Goal: Information Seeking & Learning: Learn about a topic

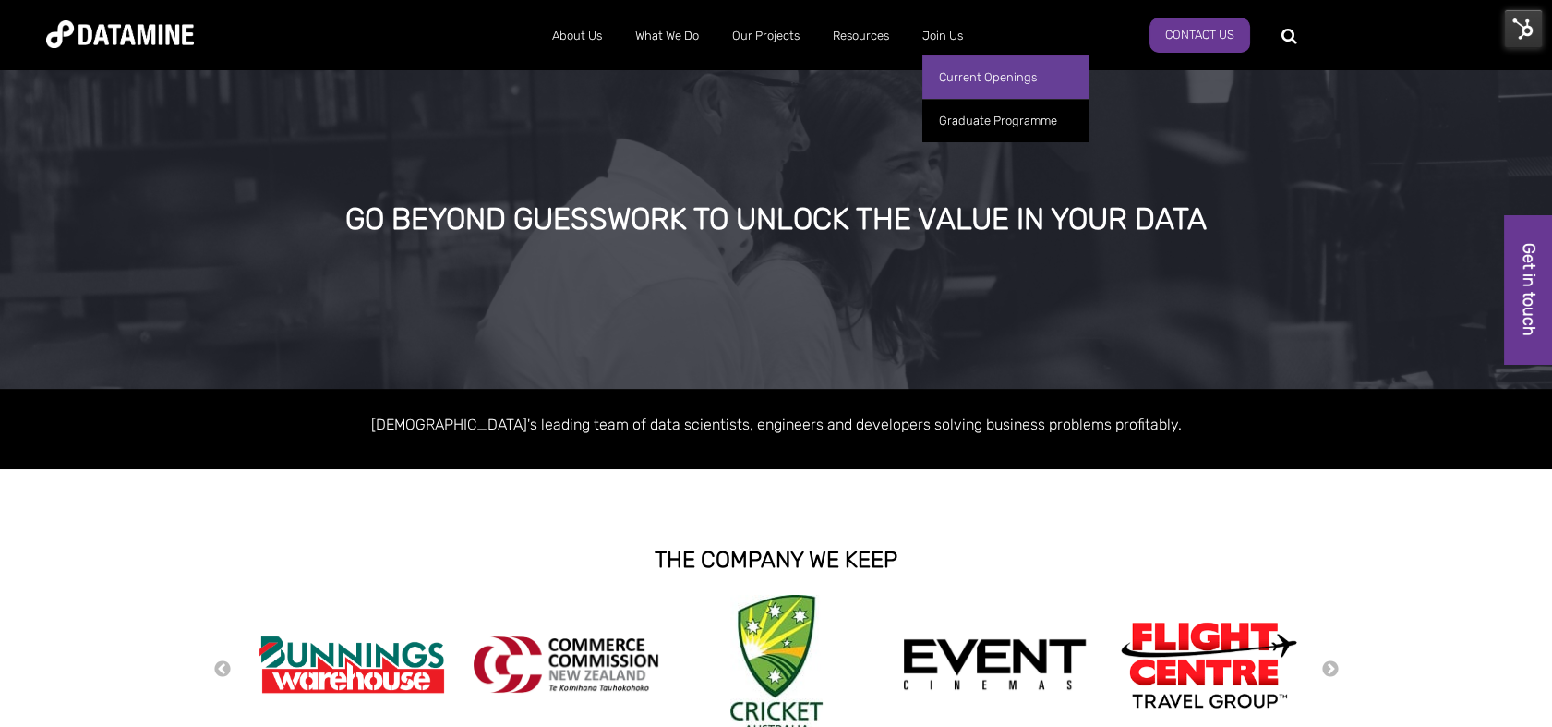
click at [950, 67] on link "Current Openings" at bounding box center [1005, 76] width 166 height 43
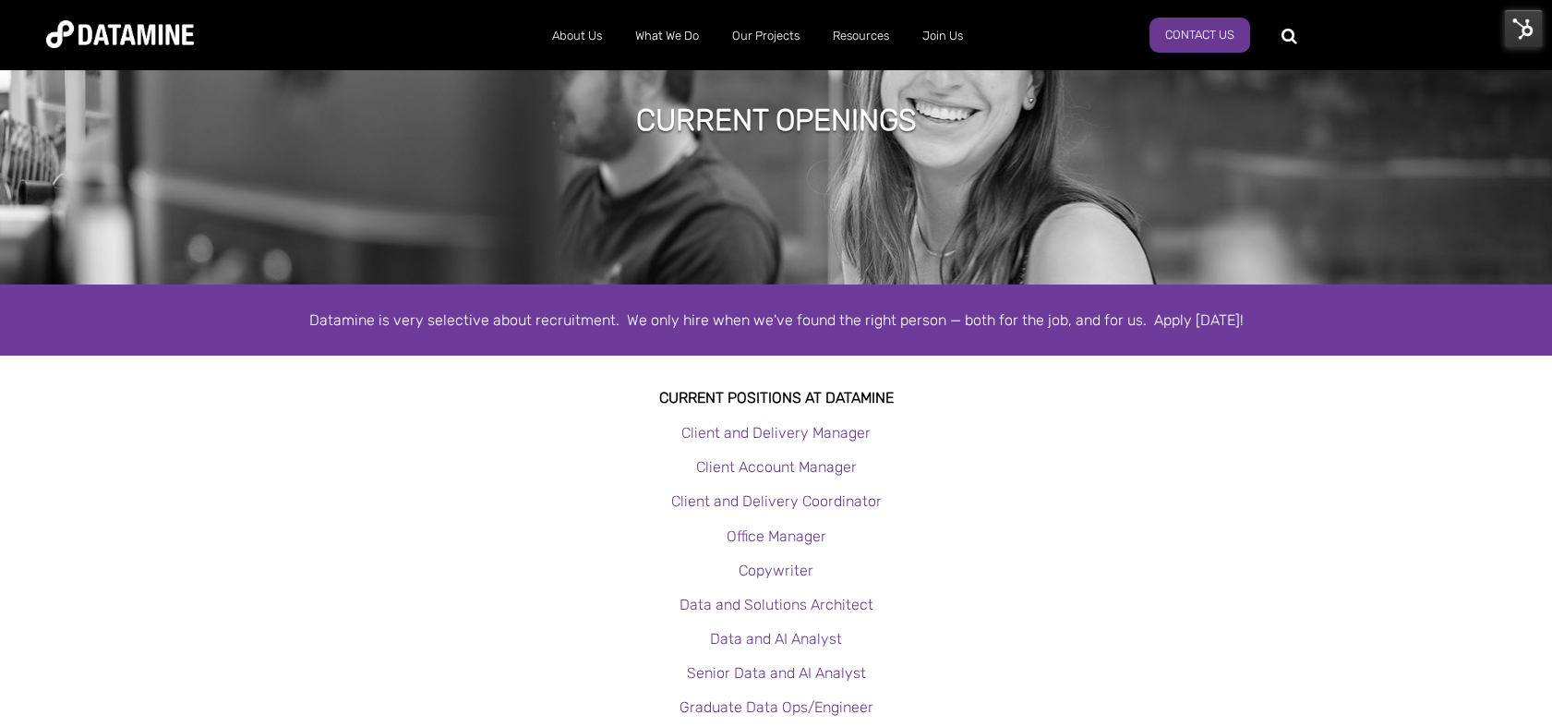
scroll to position [89, 0]
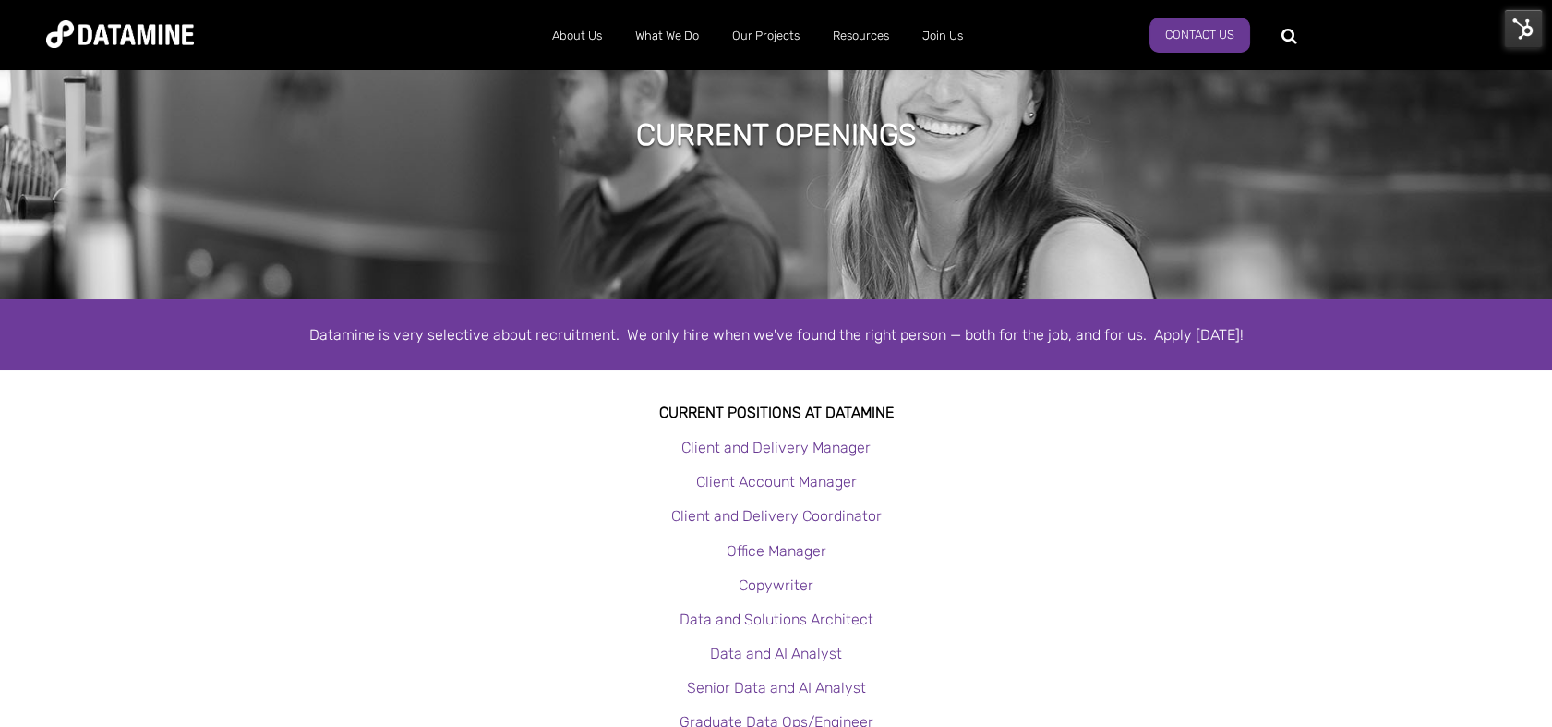
click at [1529, 18] on img at bounding box center [1523, 28] width 39 height 39
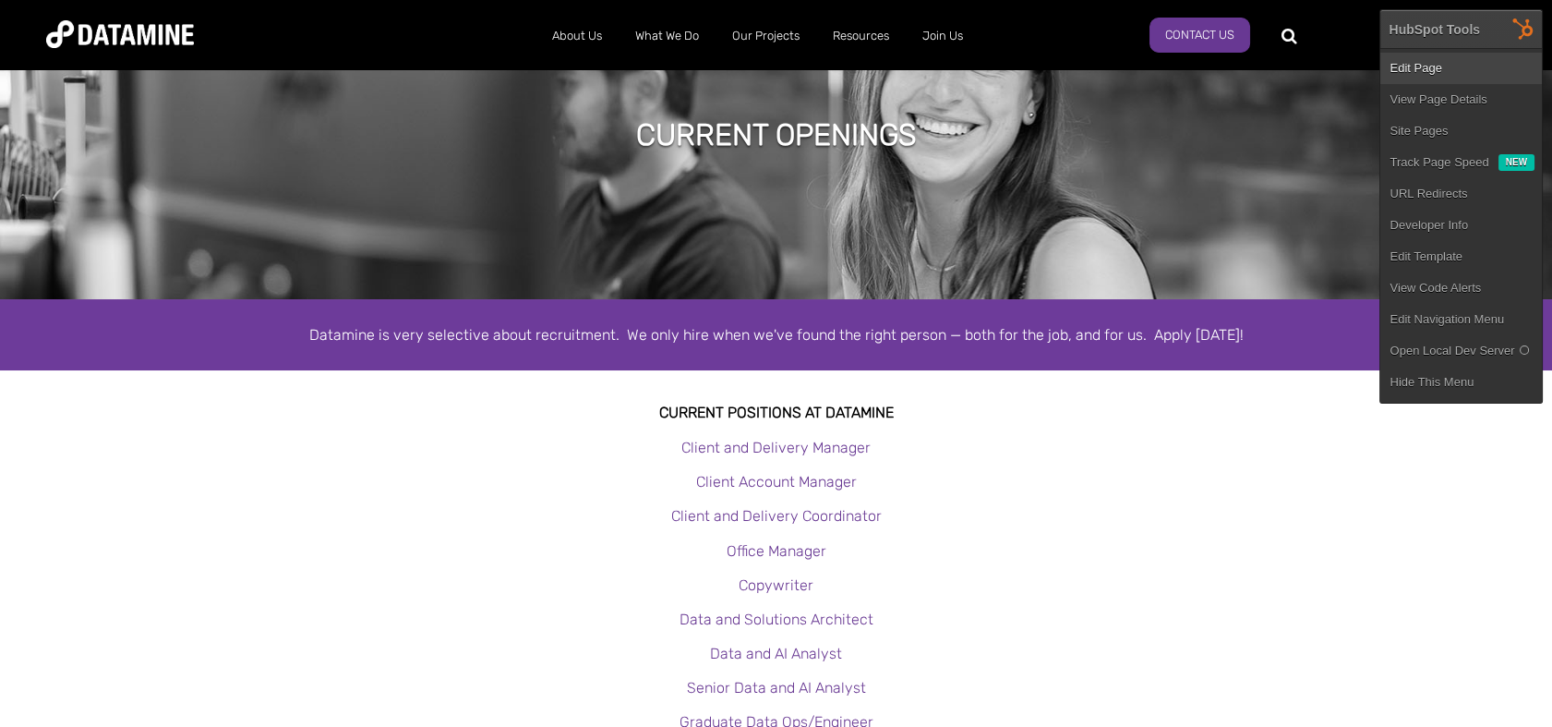
click at [1469, 61] on link "Edit Page" at bounding box center [1461, 68] width 162 height 31
